Goal: Information Seeking & Learning: Learn about a topic

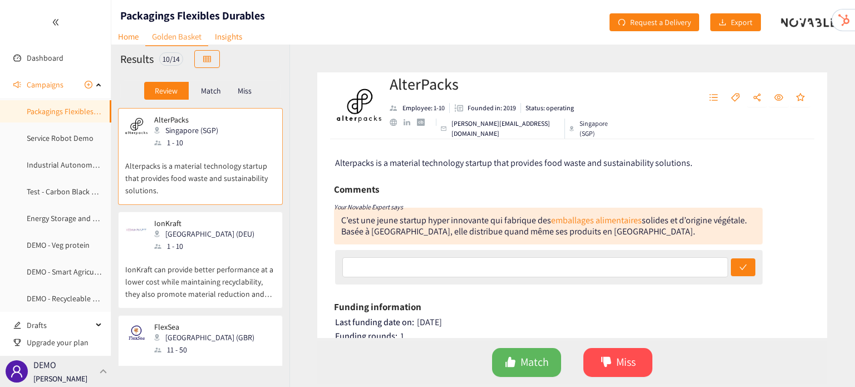
click at [96, 372] on div "DEMO [PERSON_NAME]" at bounding box center [55, 371] width 111 height 31
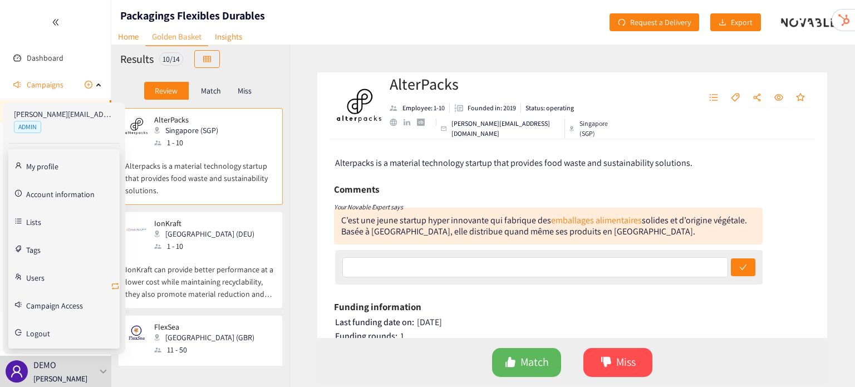
click at [116, 285] on icon "retweet" at bounding box center [115, 286] width 9 height 9
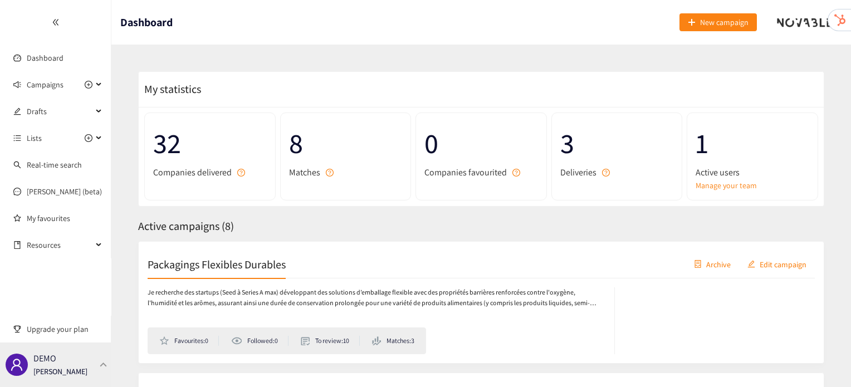
click at [102, 379] on div "DEMO [PERSON_NAME]" at bounding box center [55, 364] width 111 height 45
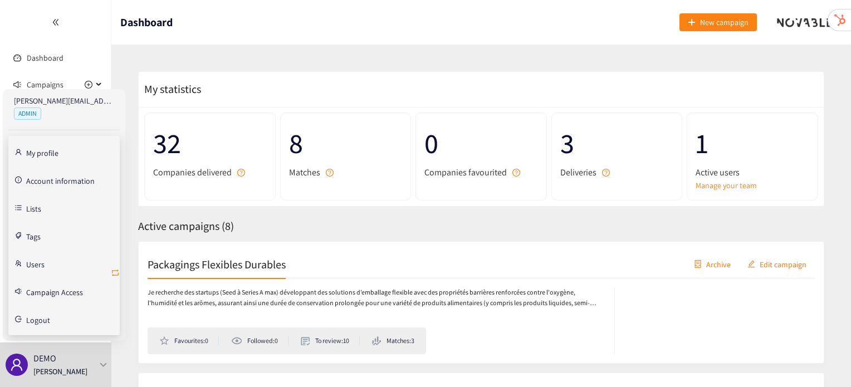
click at [115, 269] on icon "retweet" at bounding box center [115, 272] width 9 height 9
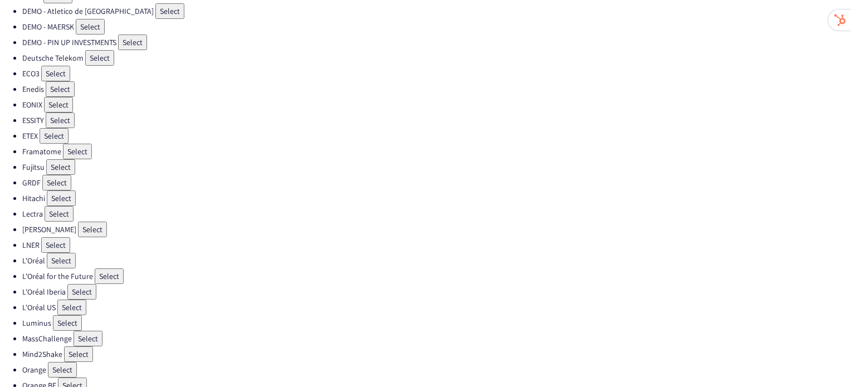
scroll to position [180, 0]
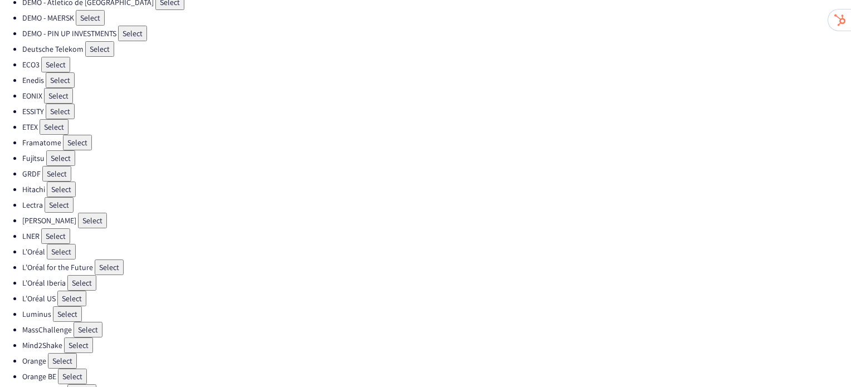
click at [80, 384] on button "Select" at bounding box center [81, 392] width 29 height 16
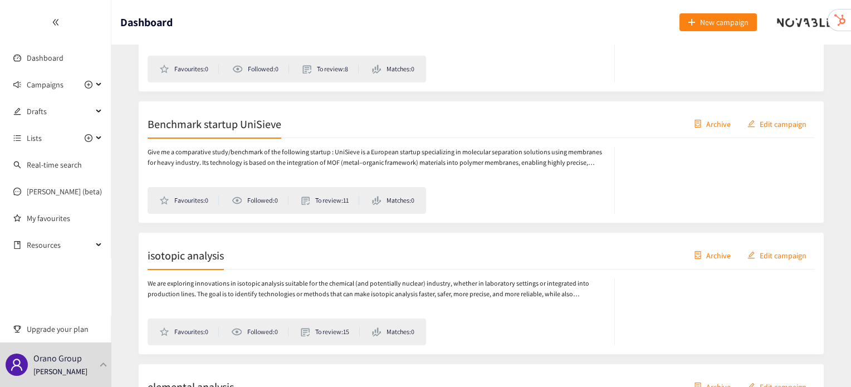
scroll to position [503, 0]
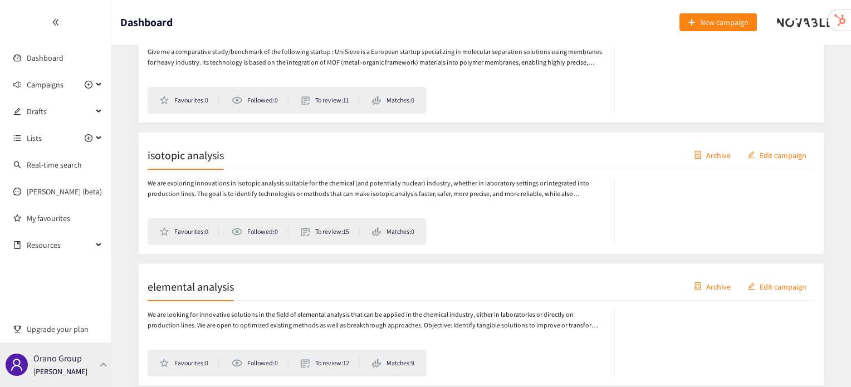
click at [99, 364] on div at bounding box center [104, 364] width 10 height 5
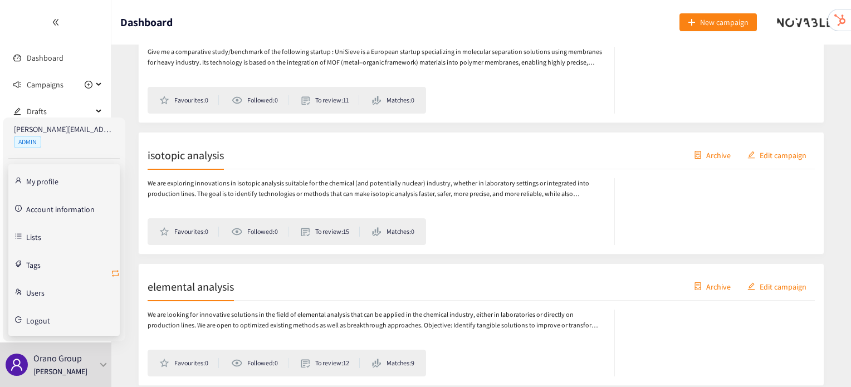
click at [117, 275] on icon "retweet" at bounding box center [115, 273] width 9 height 9
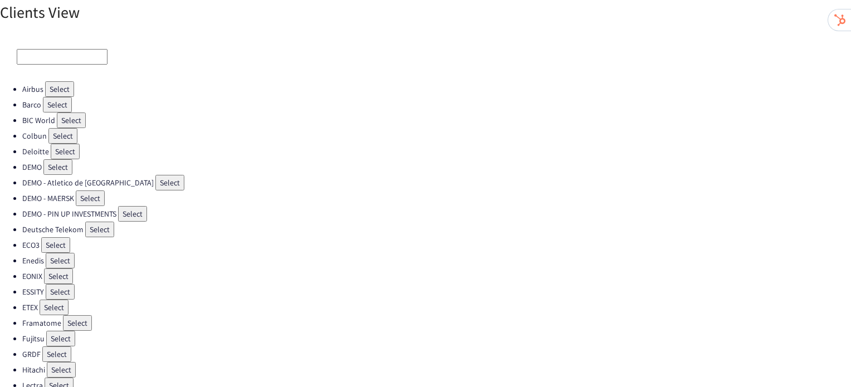
scroll to position [330, 0]
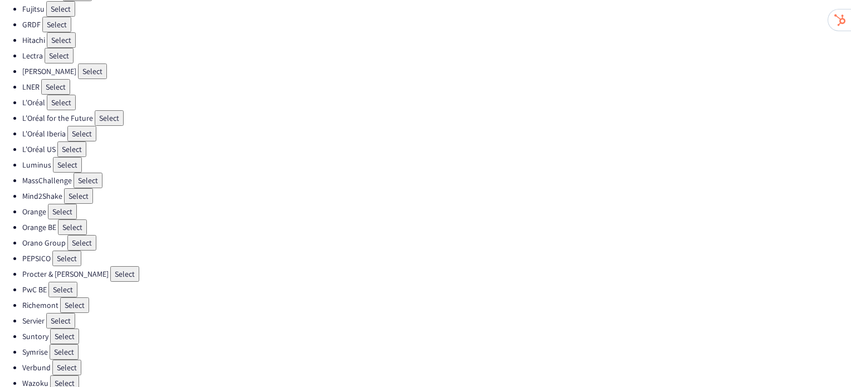
click at [68, 344] on button "Select" at bounding box center [64, 352] width 29 height 16
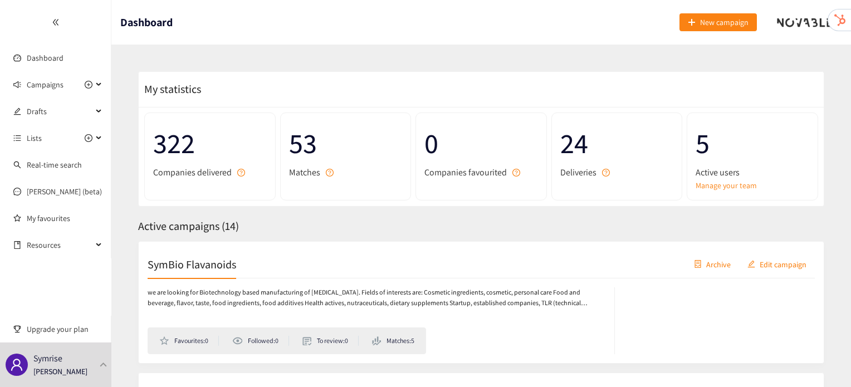
click at [236, 260] on div "SymBio Flavanoids Archive Edit campaign" at bounding box center [481, 265] width 667 height 28
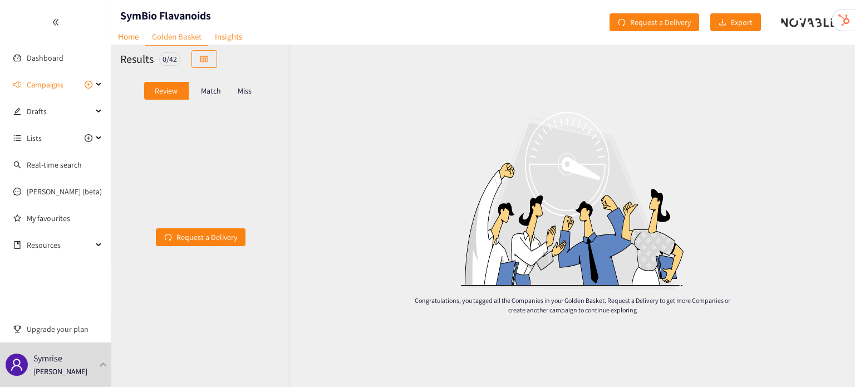
click at [205, 94] on p "Match" at bounding box center [211, 90] width 20 height 9
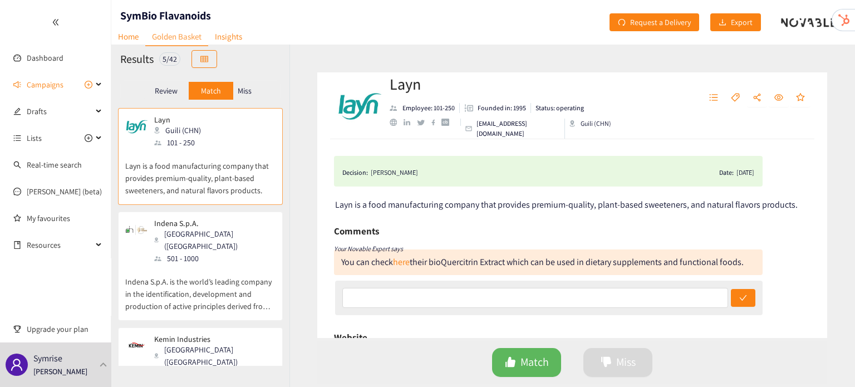
click at [198, 269] on p "Indena S.p.A. is the world’s leading company in the identification, development…" at bounding box center [200, 289] width 150 height 48
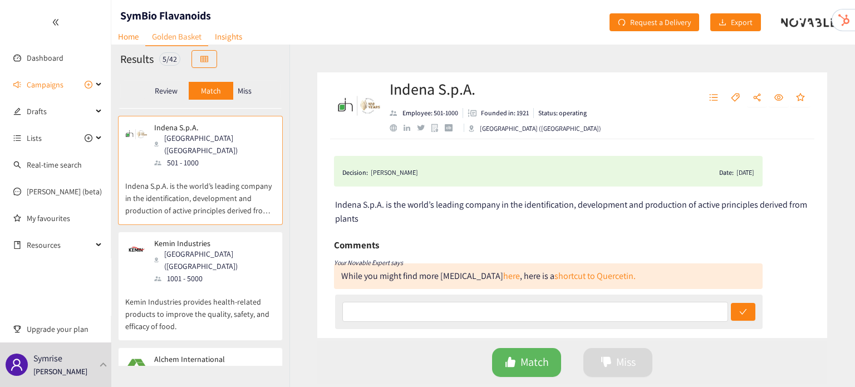
scroll to position [97, 0]
click at [198, 283] on p "Kemin Industries provides health-related products to improve the quality, safet…" at bounding box center [200, 307] width 150 height 48
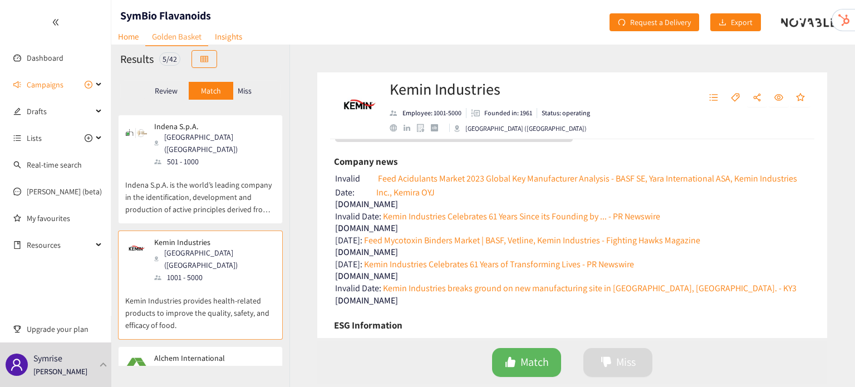
scroll to position [432, 0]
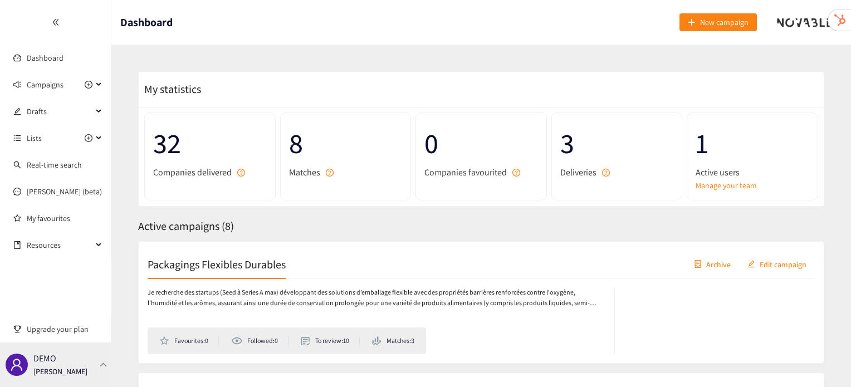
click at [95, 365] on div "DEMO [PERSON_NAME]" at bounding box center [55, 364] width 111 height 45
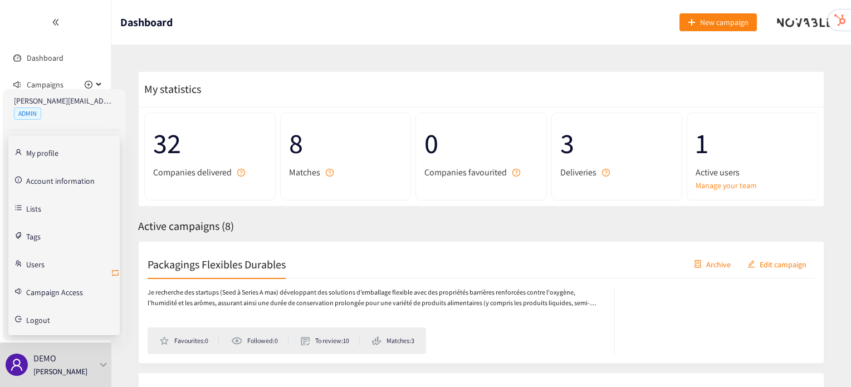
click at [119, 270] on icon "retweet" at bounding box center [115, 272] width 9 height 9
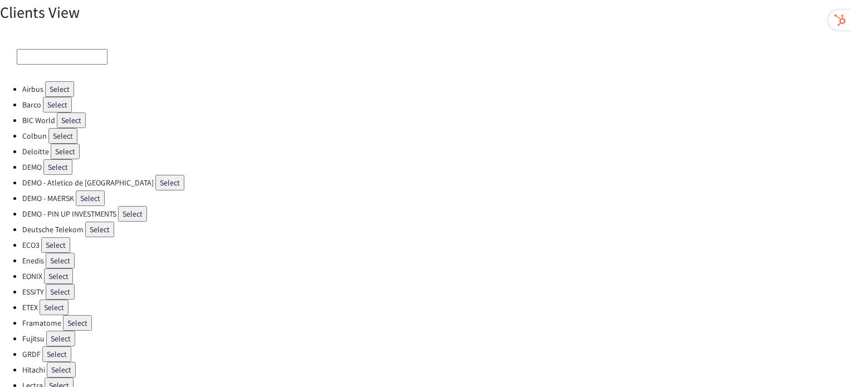
click at [67, 130] on button "Select" at bounding box center [62, 136] width 29 height 16
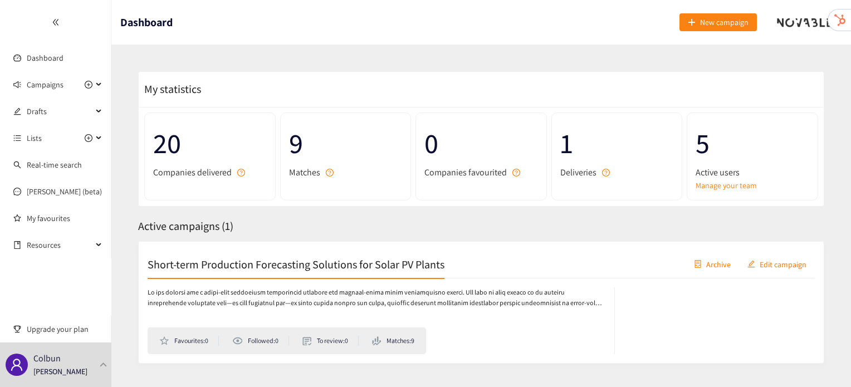
click at [181, 270] on h2 "Short-term Production Forecasting Solutions for Solar PV Plants" at bounding box center [296, 264] width 297 height 16
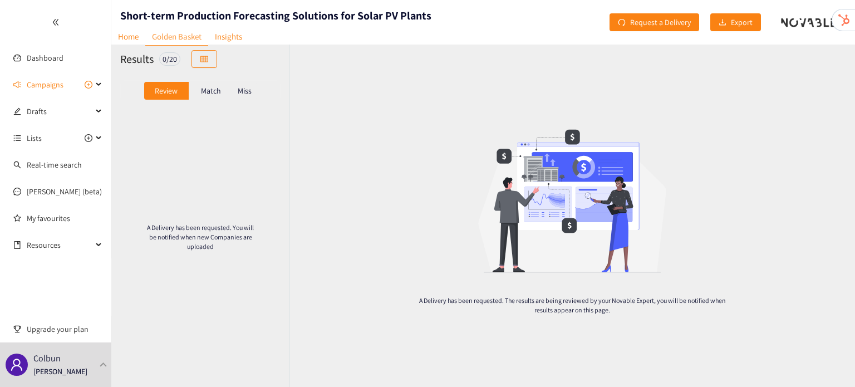
click at [207, 95] on p "Match" at bounding box center [211, 90] width 20 height 9
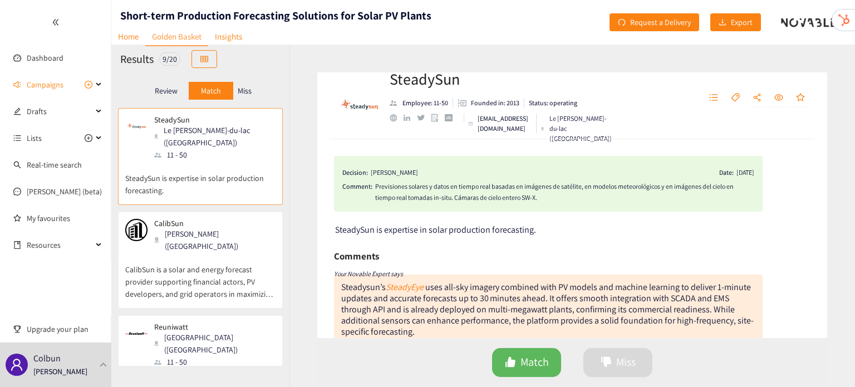
click at [241, 252] on p "CalibSun is a solar and energy forecast provider supporting financial actors, P…" at bounding box center [200, 276] width 150 height 48
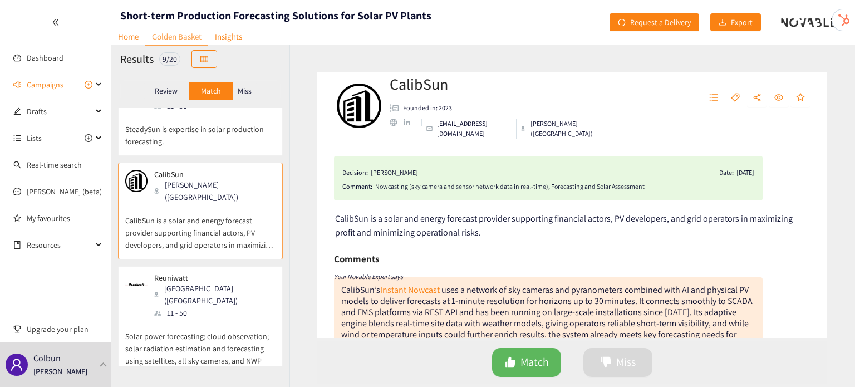
scroll to position [67, 0]
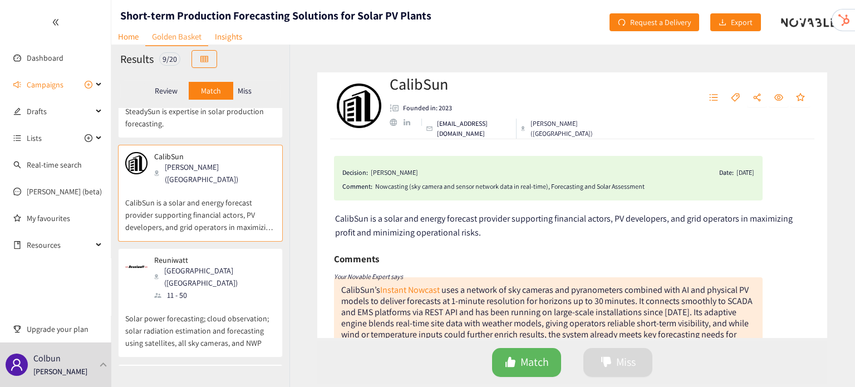
click at [216, 256] on div "Reuniwatt Paris ([GEOGRAPHIC_DATA]) 11 - 50" at bounding box center [200, 279] width 150 height 46
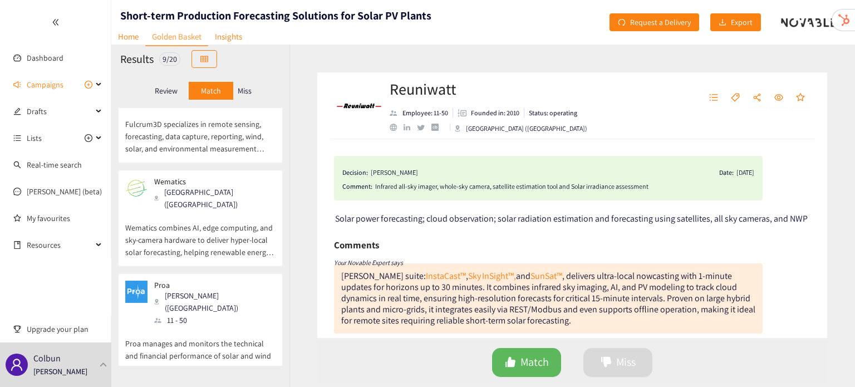
click at [216, 326] on p "Proa manages and monitors the technical and financial performance of solar and …" at bounding box center [200, 350] width 150 height 48
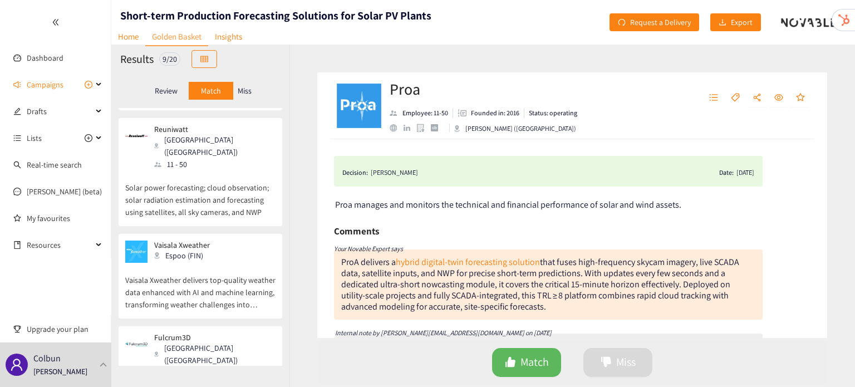
scroll to position [197, 0]
click at [216, 264] on p "Vaisala Xweather delivers top-quality weather data enhanced with AI and machine…" at bounding box center [200, 288] width 150 height 48
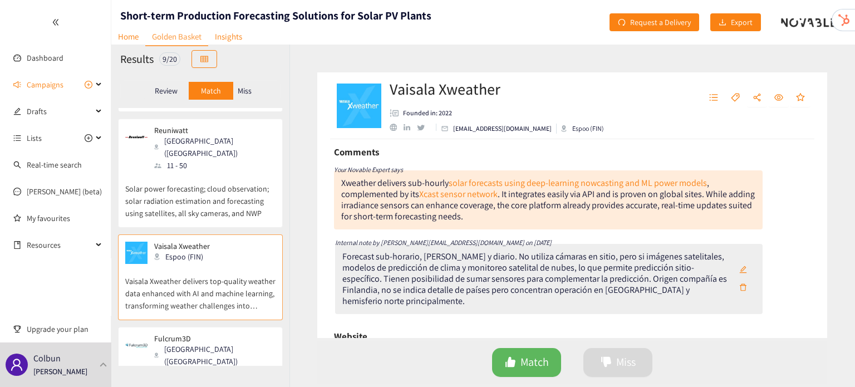
scroll to position [0, 0]
